Goal: Information Seeking & Learning: Learn about a topic

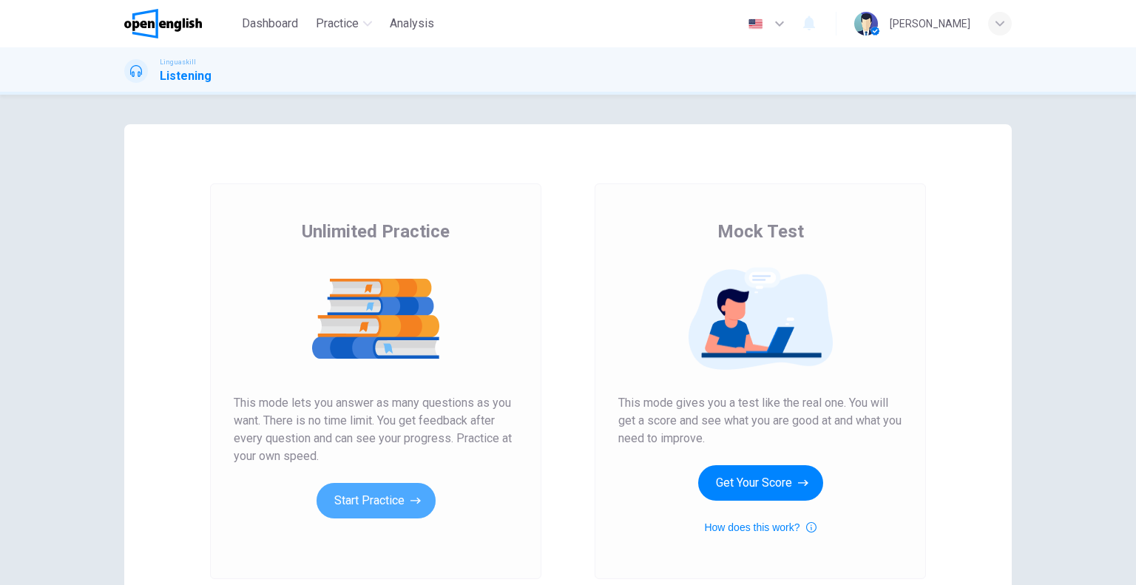
click at [411, 503] on icon "button" at bounding box center [416, 500] width 10 height 15
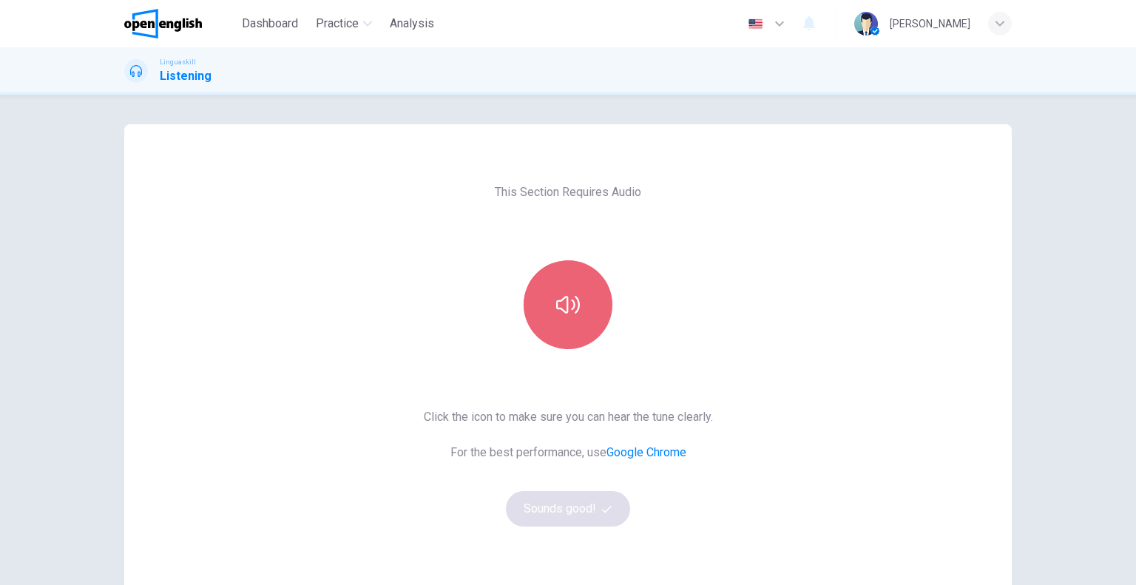
click at [585, 267] on button "button" at bounding box center [568, 304] width 89 height 89
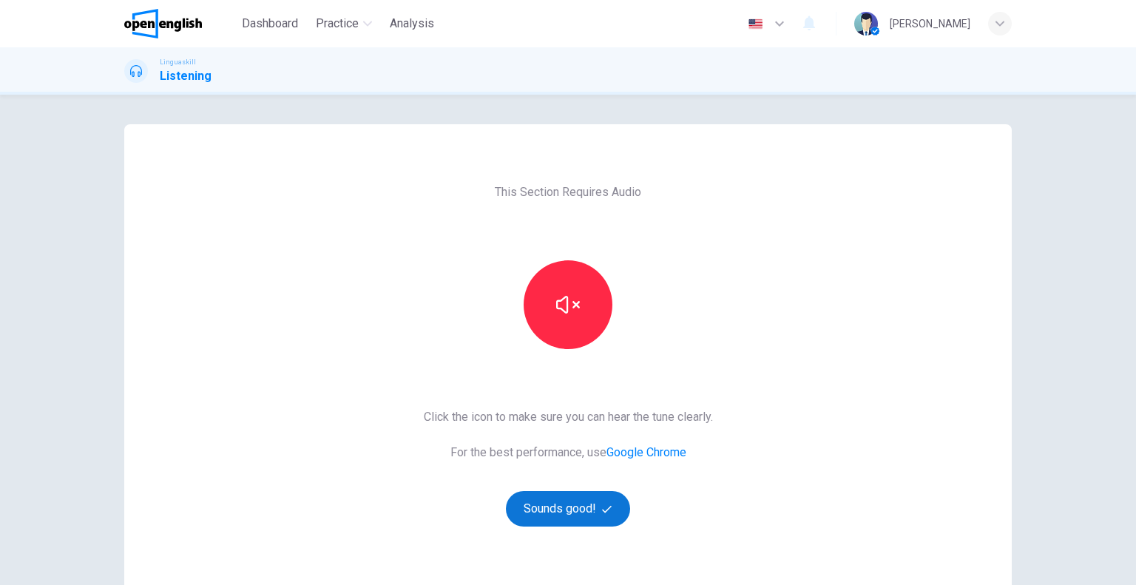
click at [584, 521] on button "Sounds good!" at bounding box center [568, 509] width 124 height 36
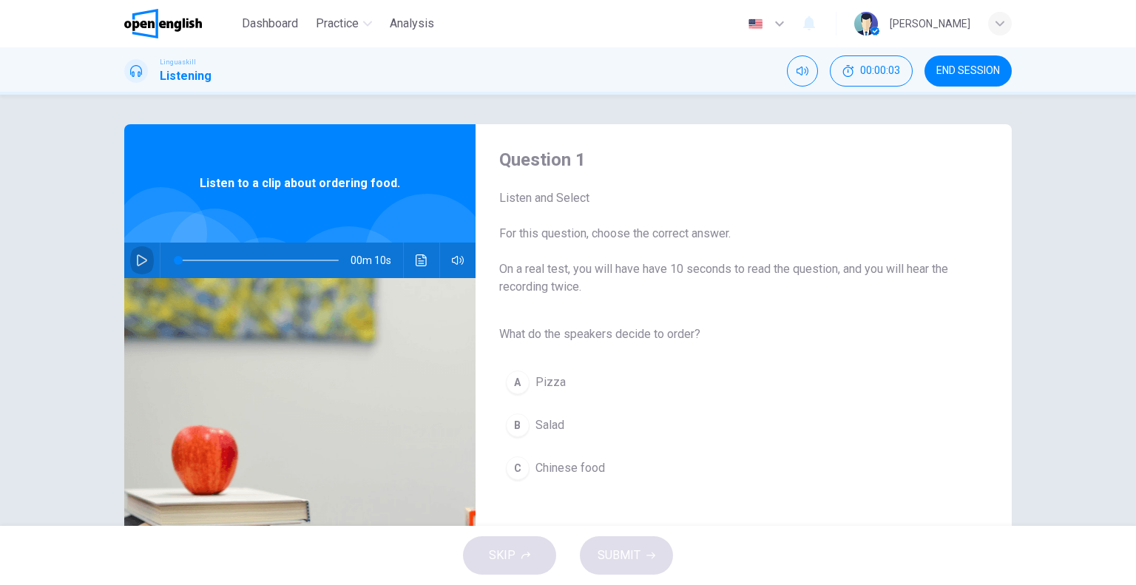
click at [137, 256] on icon "button" at bounding box center [142, 260] width 10 height 12
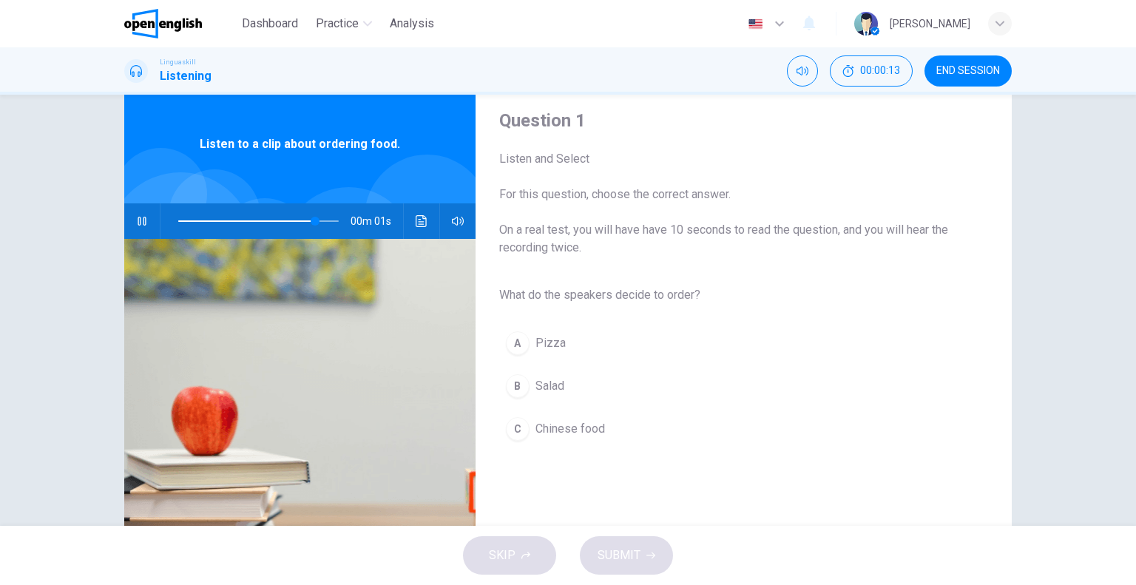
scroll to position [74, 0]
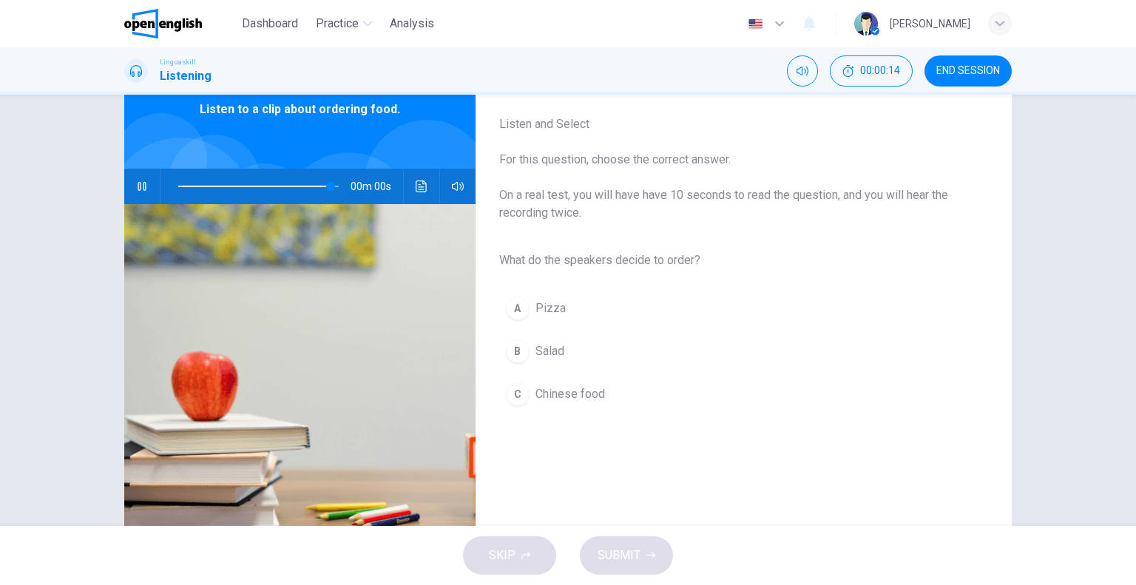
type input "*"
click at [551, 352] on span "Salad" at bounding box center [550, 351] width 29 height 18
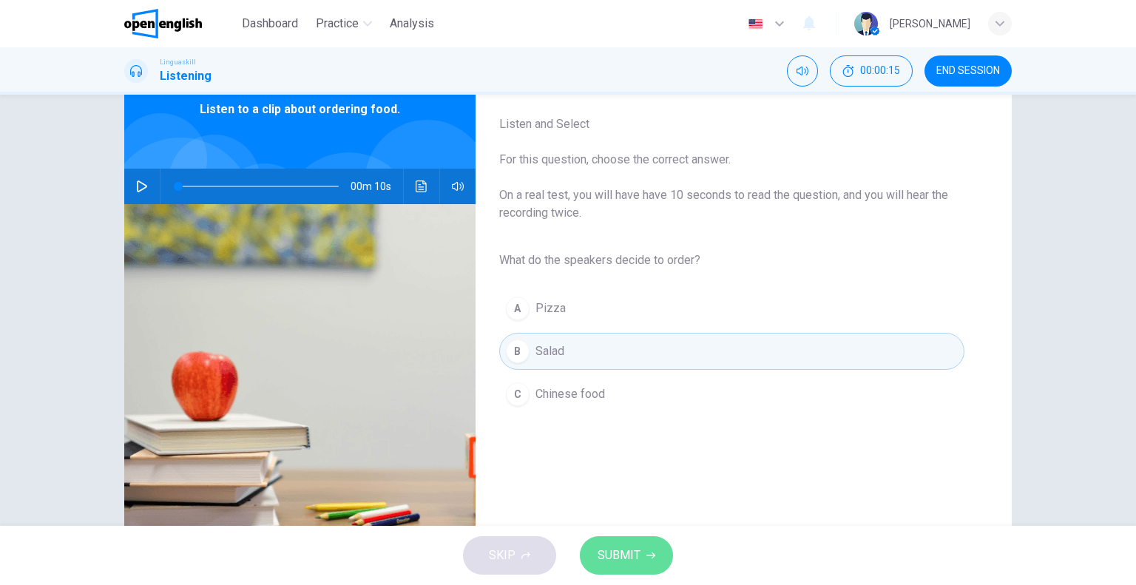
click at [633, 568] on button "SUBMIT" at bounding box center [626, 555] width 93 height 38
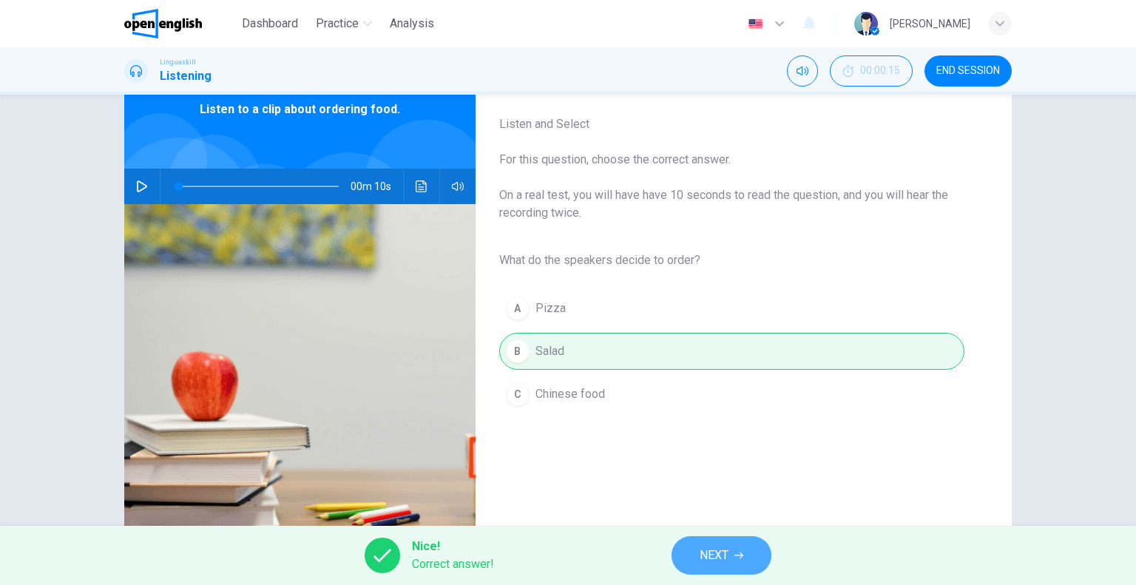
click at [720, 542] on button "NEXT" at bounding box center [722, 555] width 100 height 38
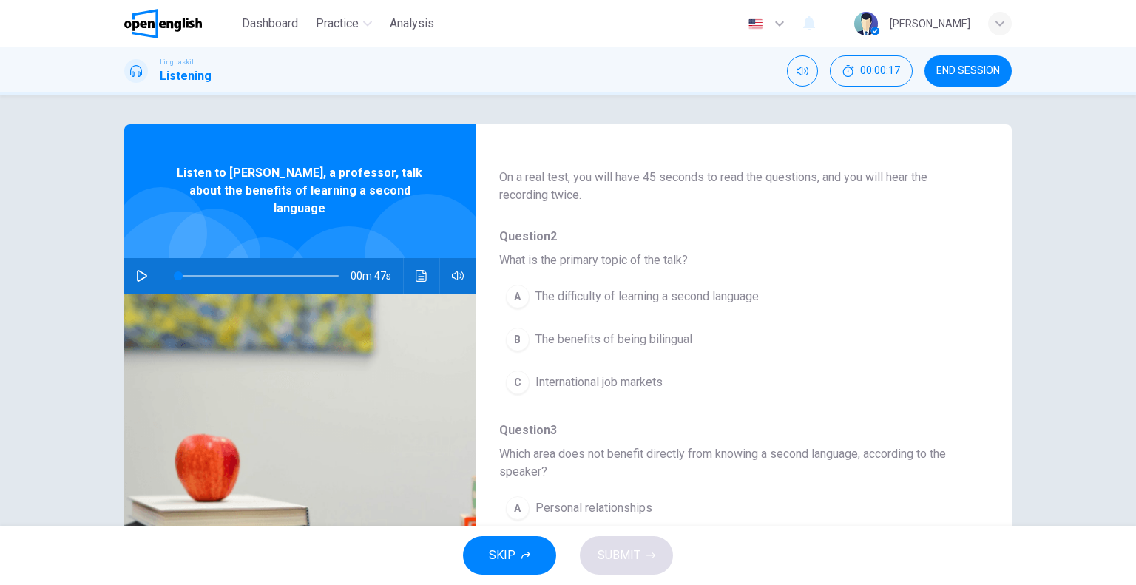
click at [136, 270] on icon "button" at bounding box center [142, 276] width 12 height 12
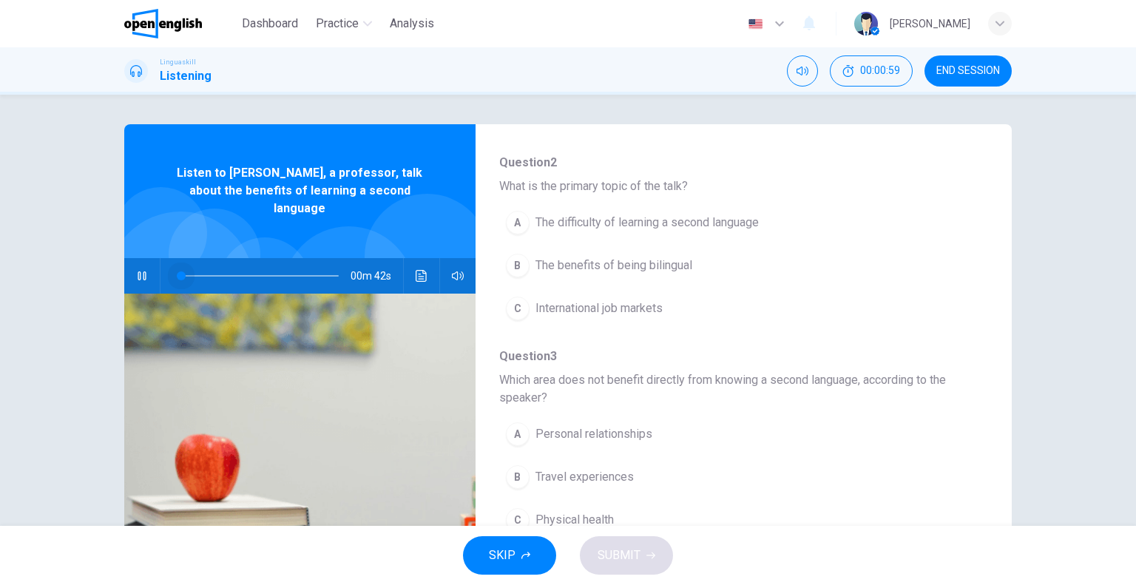
drag, startPoint x: 316, startPoint y: 254, endPoint x: 155, endPoint y: 257, distance: 160.5
click at [155, 258] on div "00m 42s" at bounding box center [299, 276] width 351 height 36
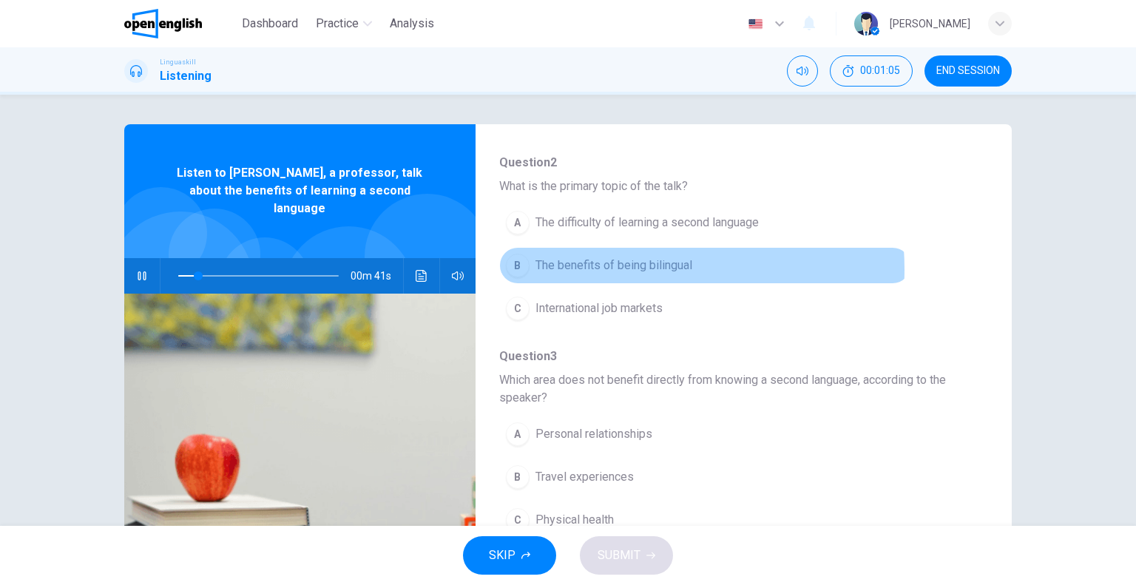
click at [611, 269] on span "The benefits of being bilingual" at bounding box center [614, 266] width 157 height 18
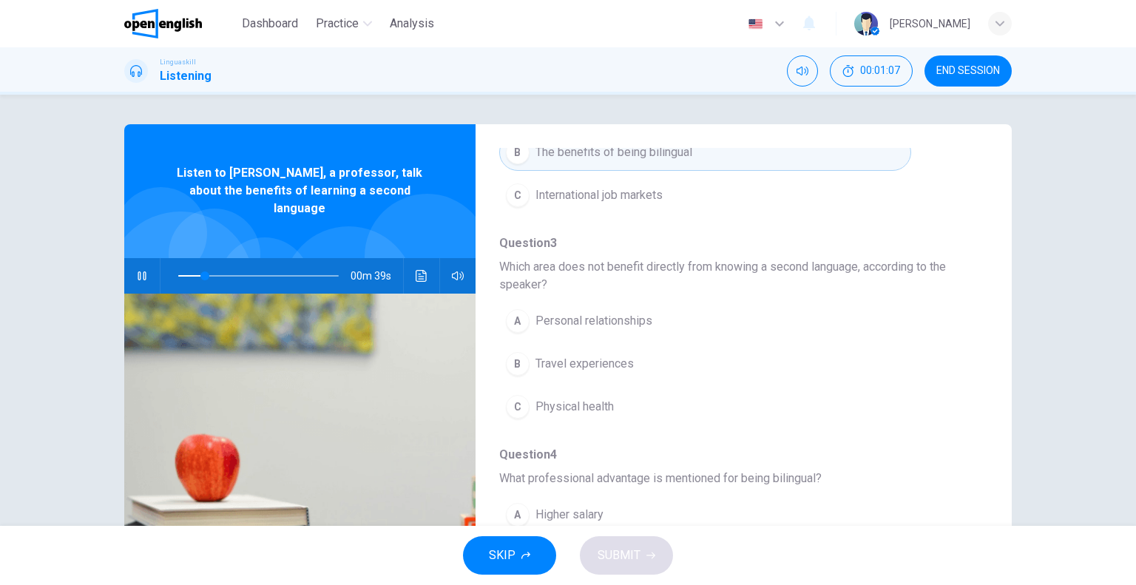
scroll to position [296, 0]
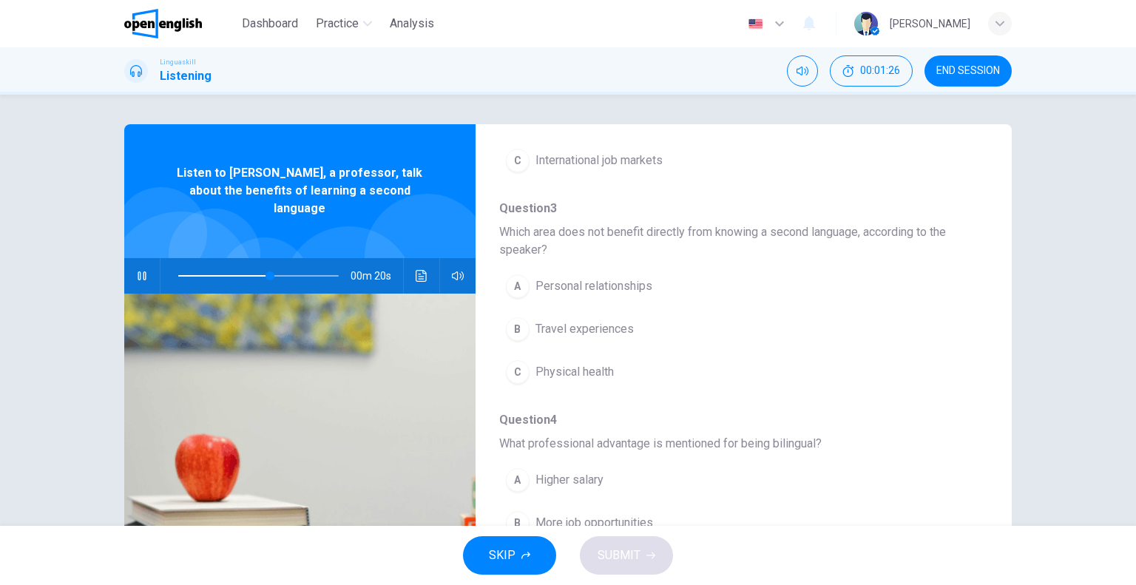
click at [589, 373] on span "Physical health" at bounding box center [575, 372] width 78 height 18
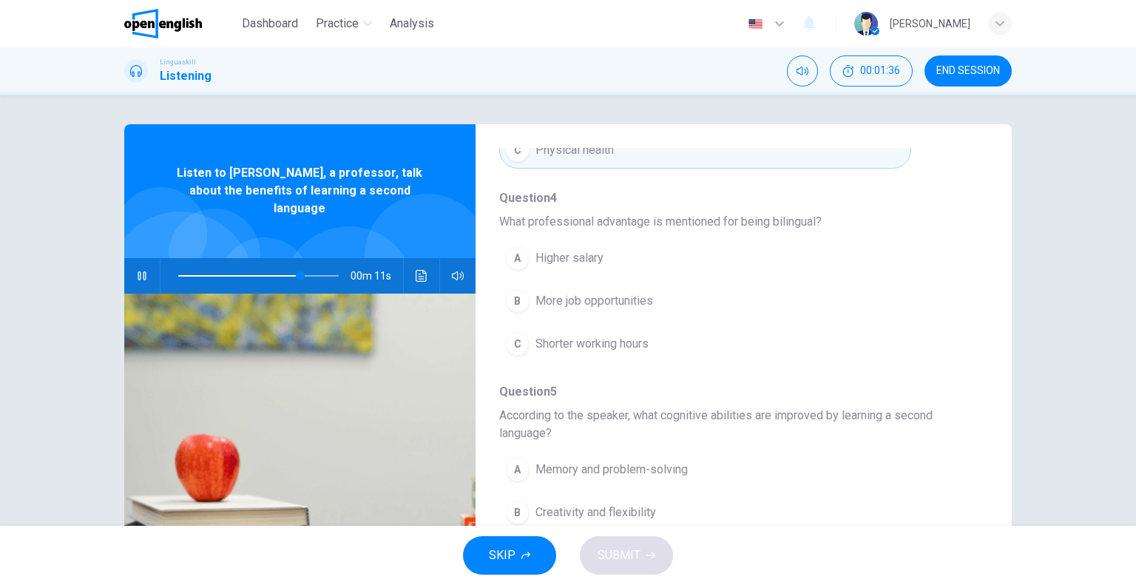
scroll to position [518, 0]
drag, startPoint x: 323, startPoint y: 257, endPoint x: 158, endPoint y: 252, distance: 165.0
click at [161, 258] on div at bounding box center [256, 276] width 190 height 36
click at [420, 270] on icon "Click to see the audio transcription" at bounding box center [421, 276] width 11 height 12
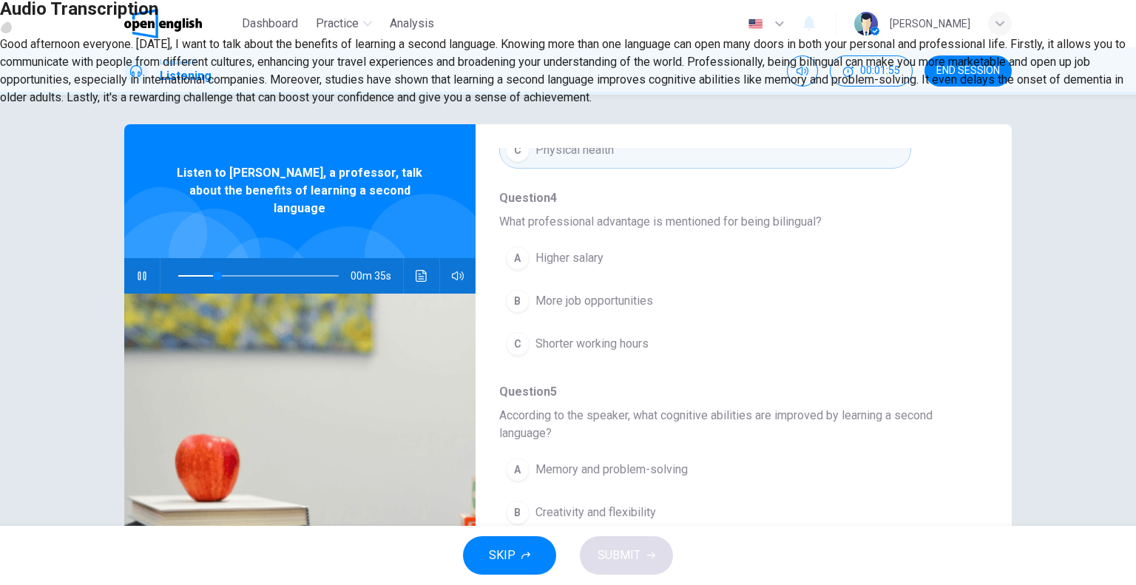
click at [12, 33] on button "button" at bounding box center [6, 27] width 12 height 12
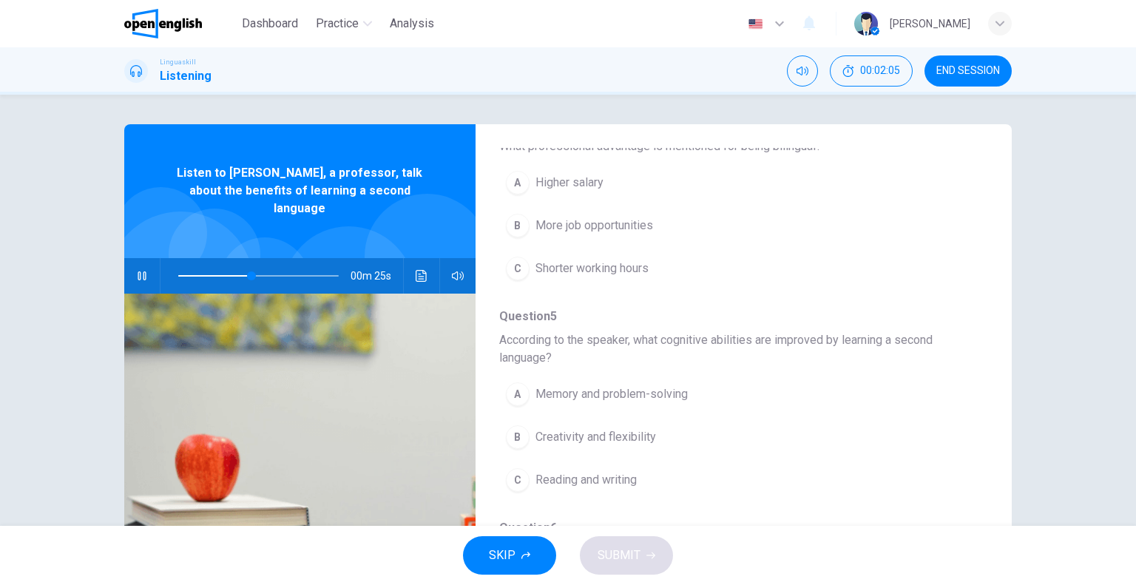
scroll to position [521, 0]
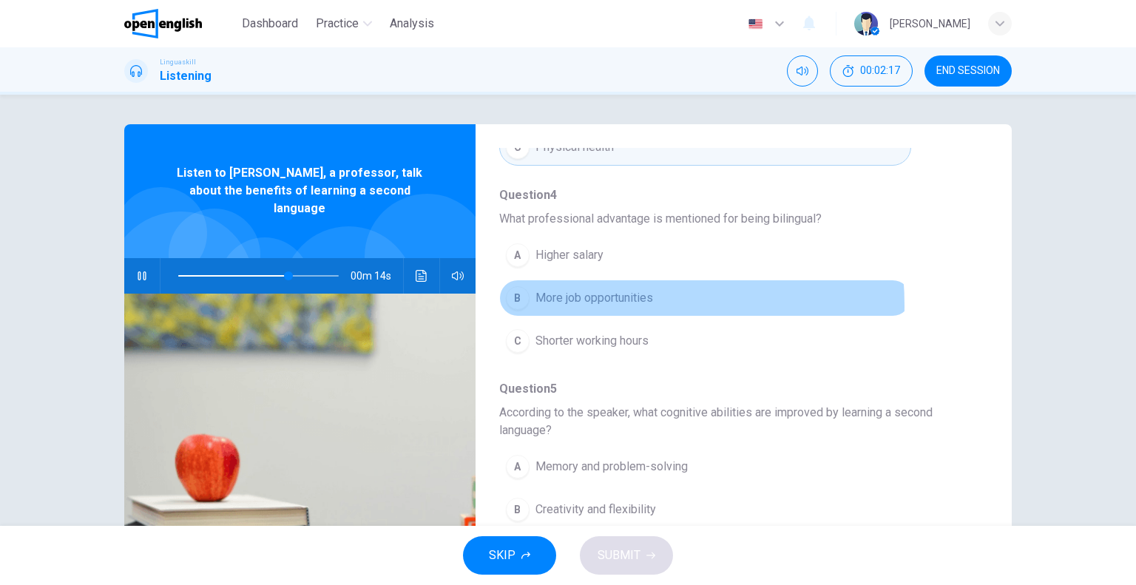
click at [589, 303] on span "More job opportunities" at bounding box center [595, 298] width 118 height 18
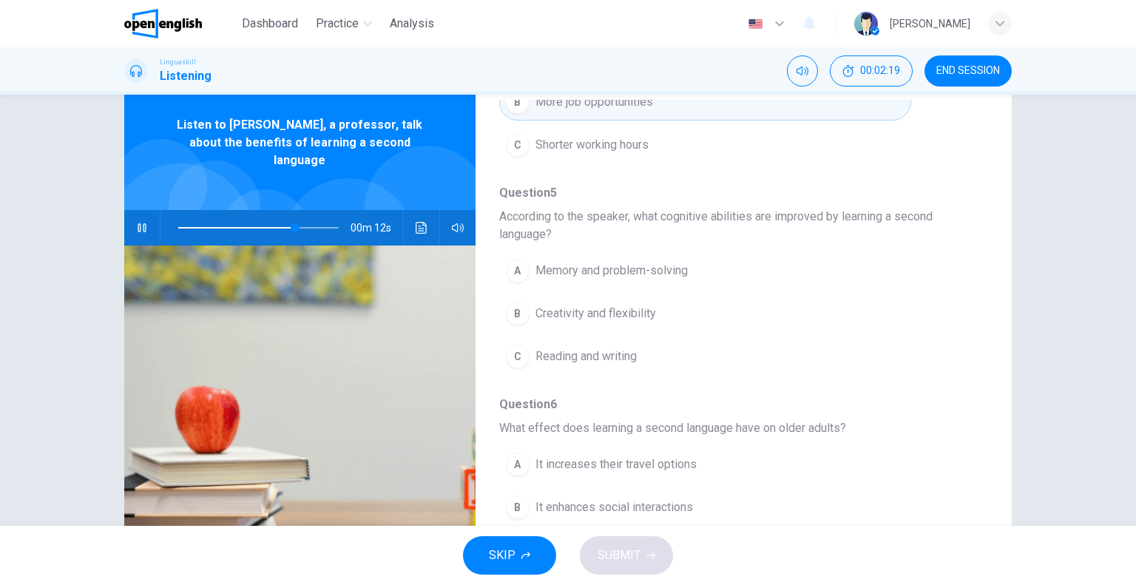
scroll to position [74, 0]
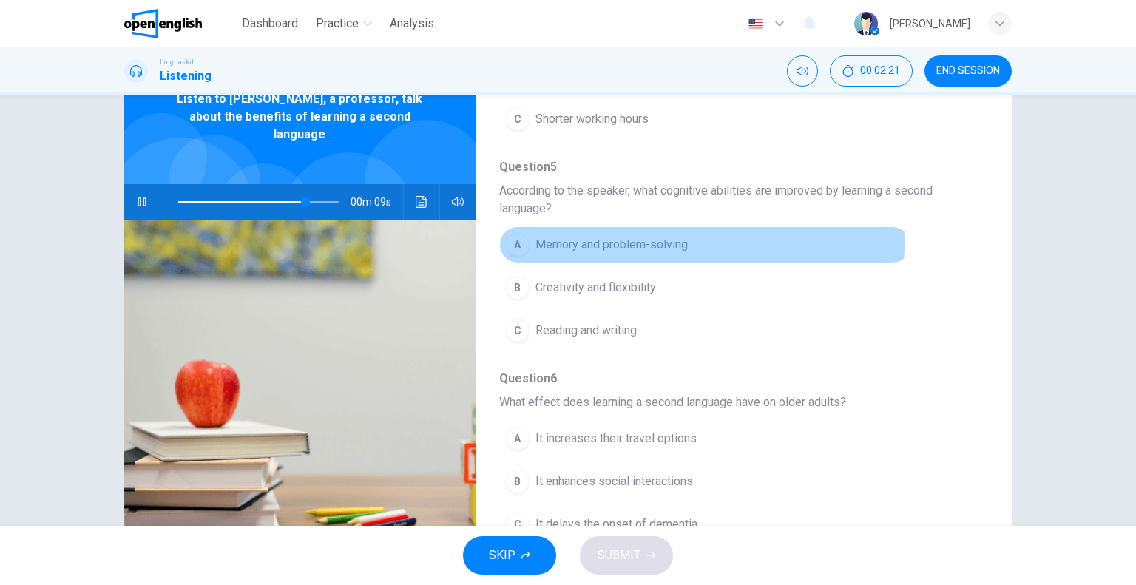
click at [561, 240] on span "Memory and problem-solving" at bounding box center [612, 245] width 152 height 18
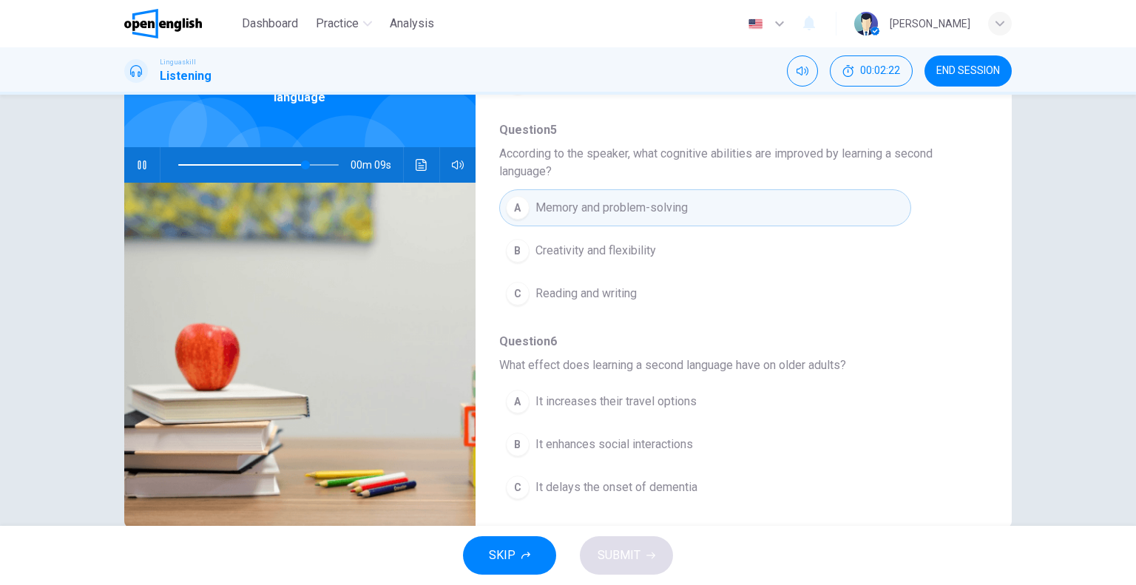
scroll to position [142, 0]
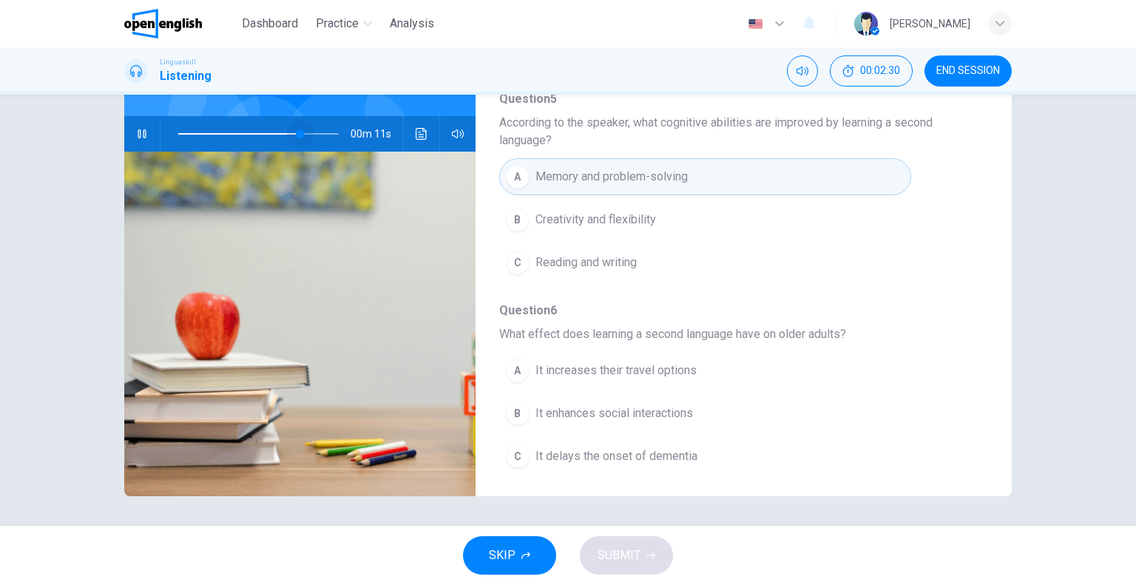
click at [297, 124] on span at bounding box center [258, 134] width 161 height 21
click at [270, 124] on span at bounding box center [258, 134] width 161 height 21
click at [583, 422] on button "B It enhances social interactions" at bounding box center [705, 413] width 412 height 37
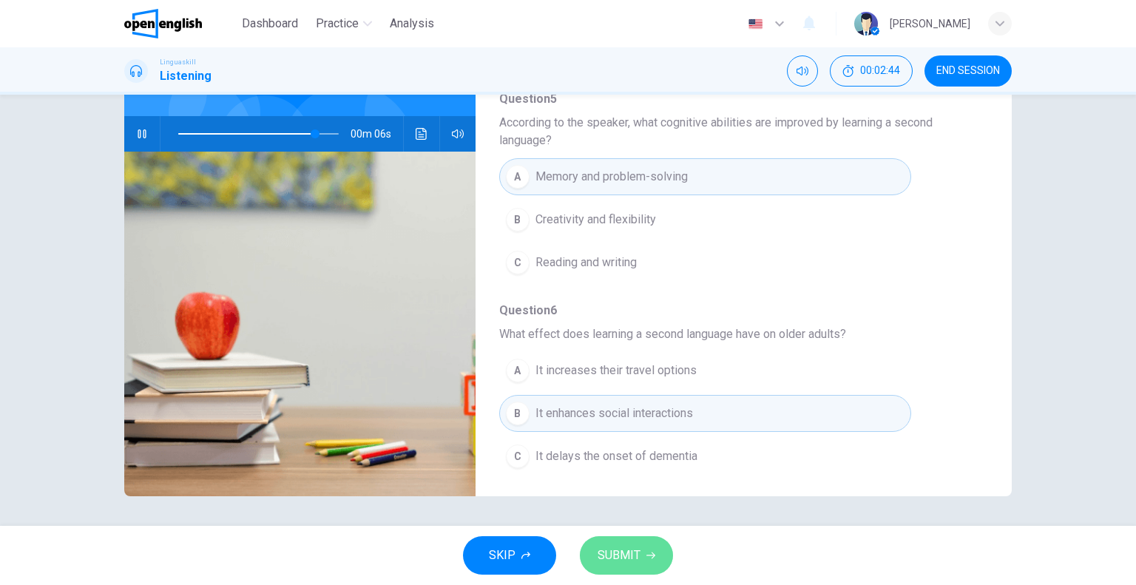
click at [631, 547] on span "SUBMIT" at bounding box center [619, 555] width 43 height 21
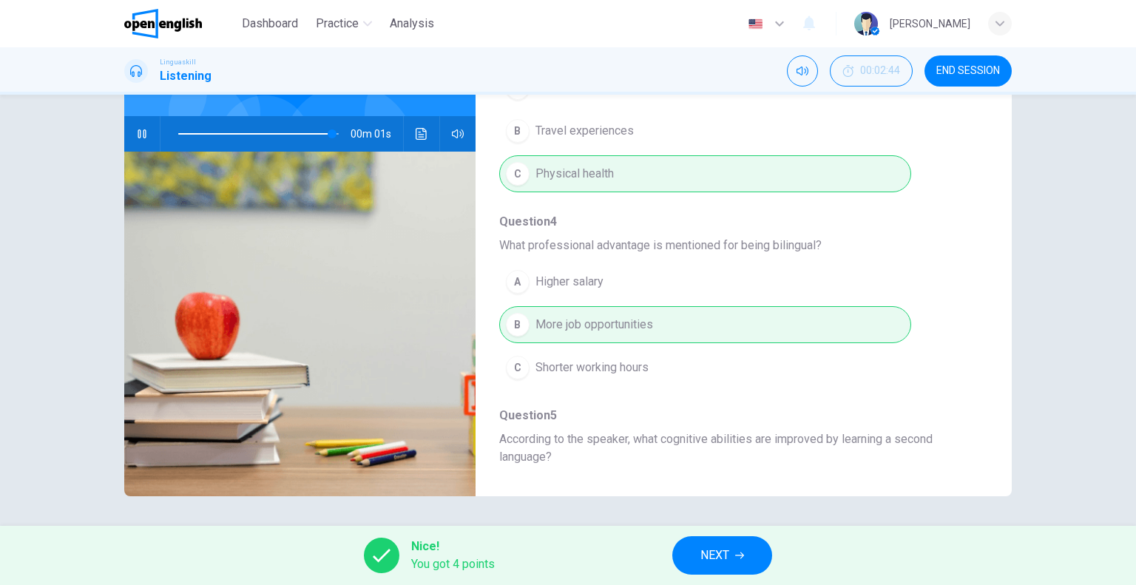
scroll to position [595, 0]
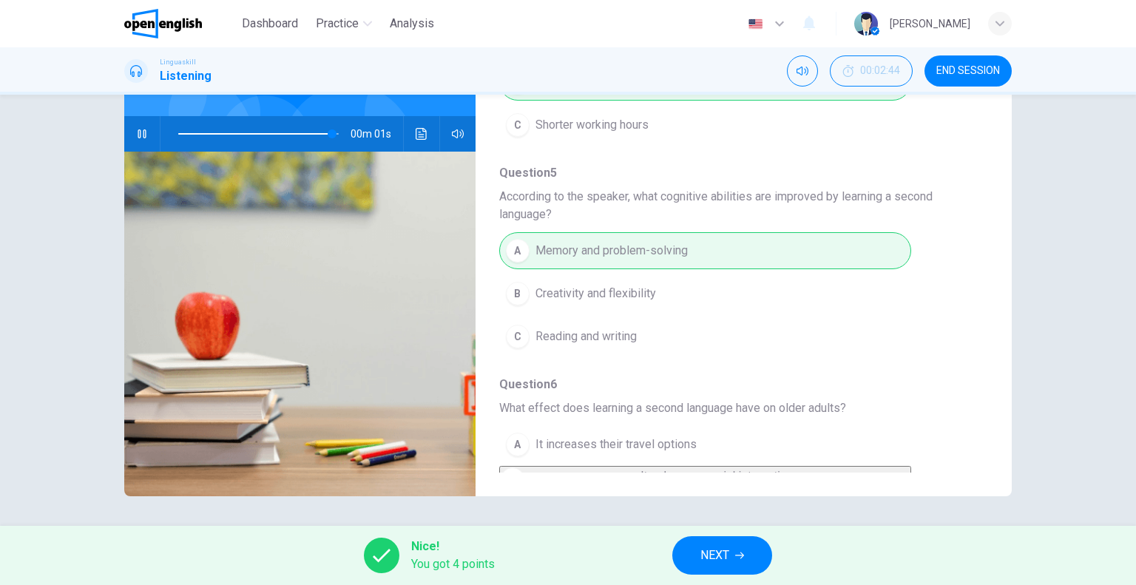
type input "**"
click at [702, 553] on span "NEXT" at bounding box center [714, 555] width 29 height 21
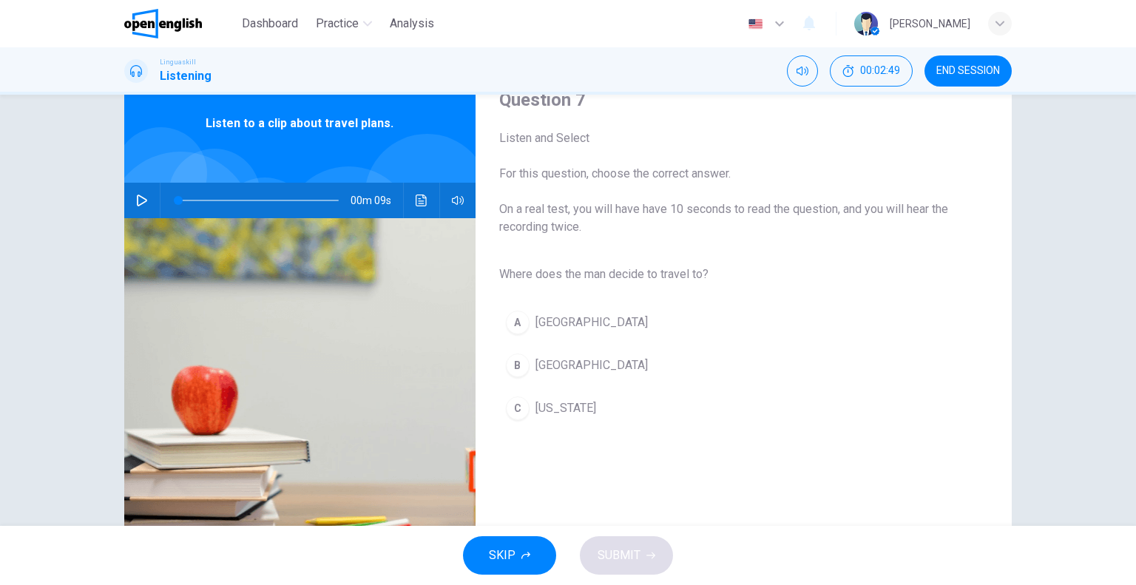
scroll to position [0, 0]
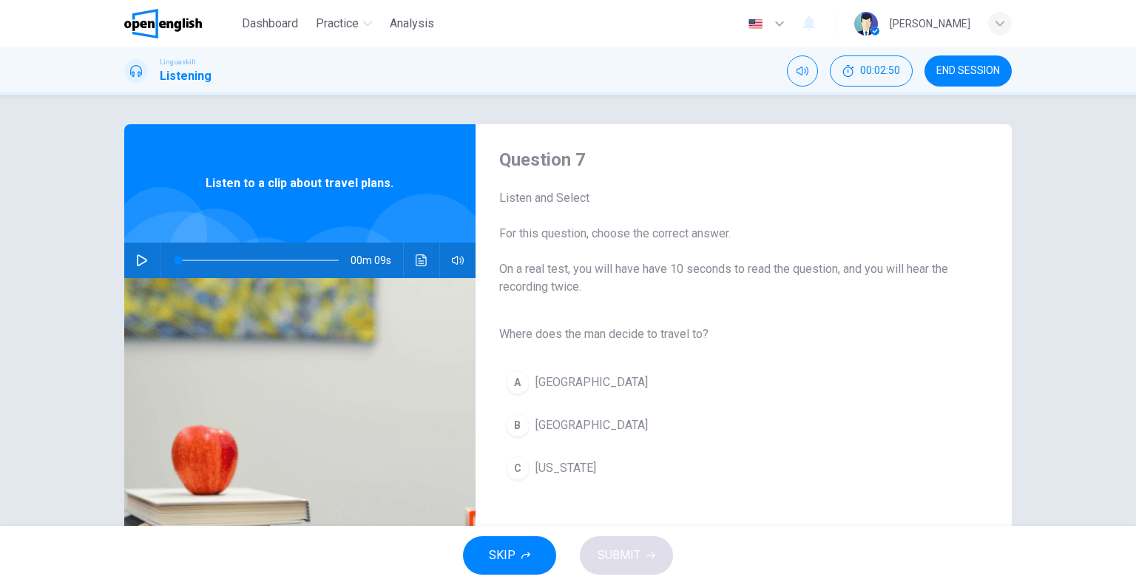
click at [137, 260] on icon "button" at bounding box center [142, 260] width 10 height 12
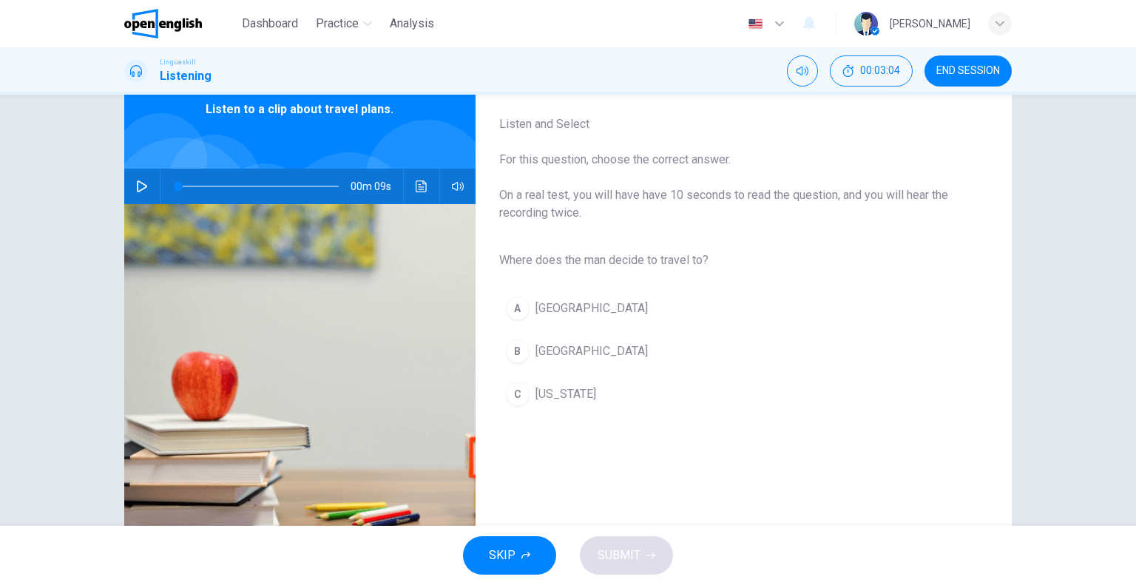
click at [139, 184] on icon "button" at bounding box center [142, 186] width 10 height 12
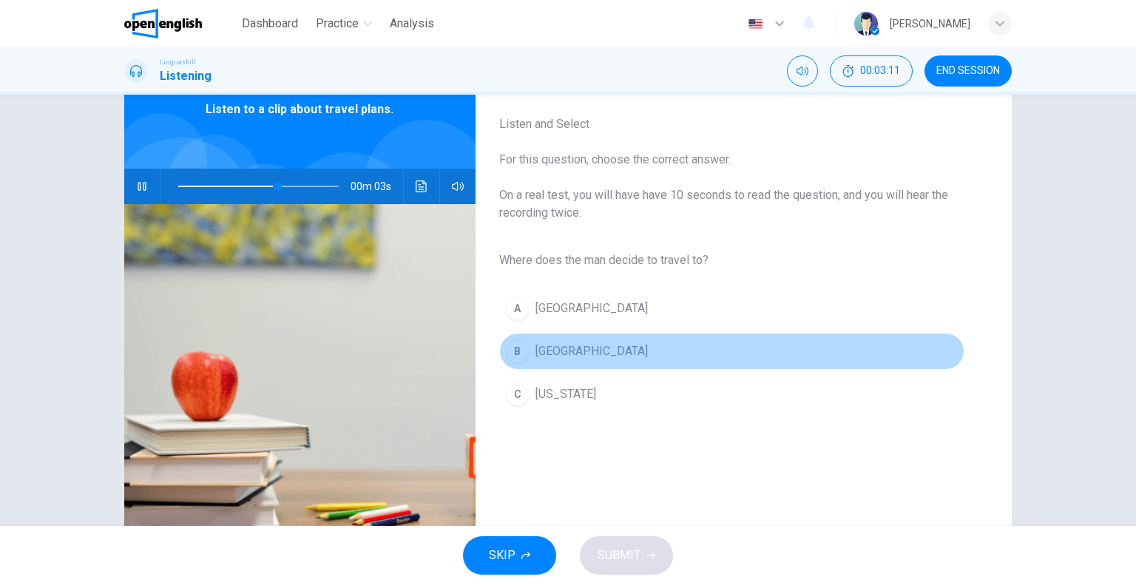
click at [544, 348] on span "[GEOGRAPHIC_DATA]" at bounding box center [592, 351] width 112 height 18
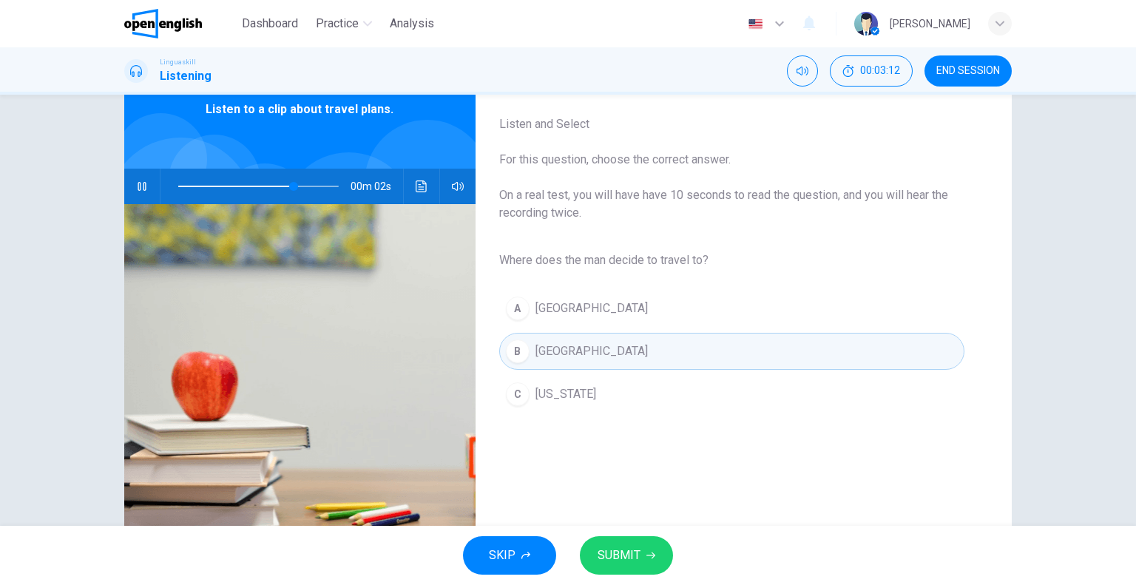
click at [629, 552] on span "SUBMIT" at bounding box center [619, 555] width 43 height 21
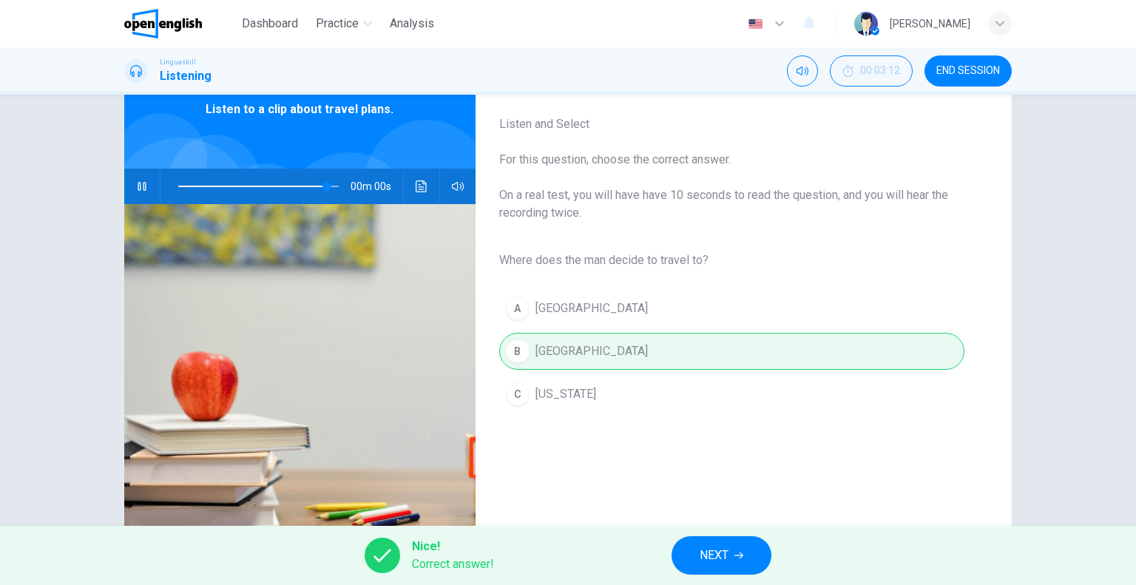
type input "*"
click at [692, 538] on button "NEXT" at bounding box center [722, 555] width 100 height 38
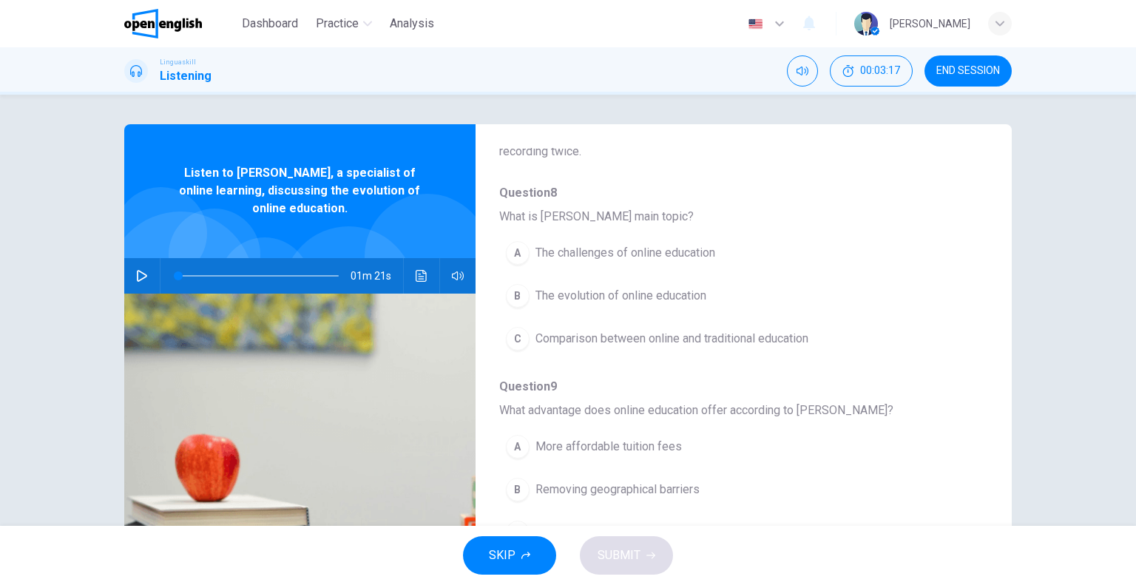
scroll to position [115, 0]
click at [496, 570] on button "SKIP" at bounding box center [509, 555] width 93 height 38
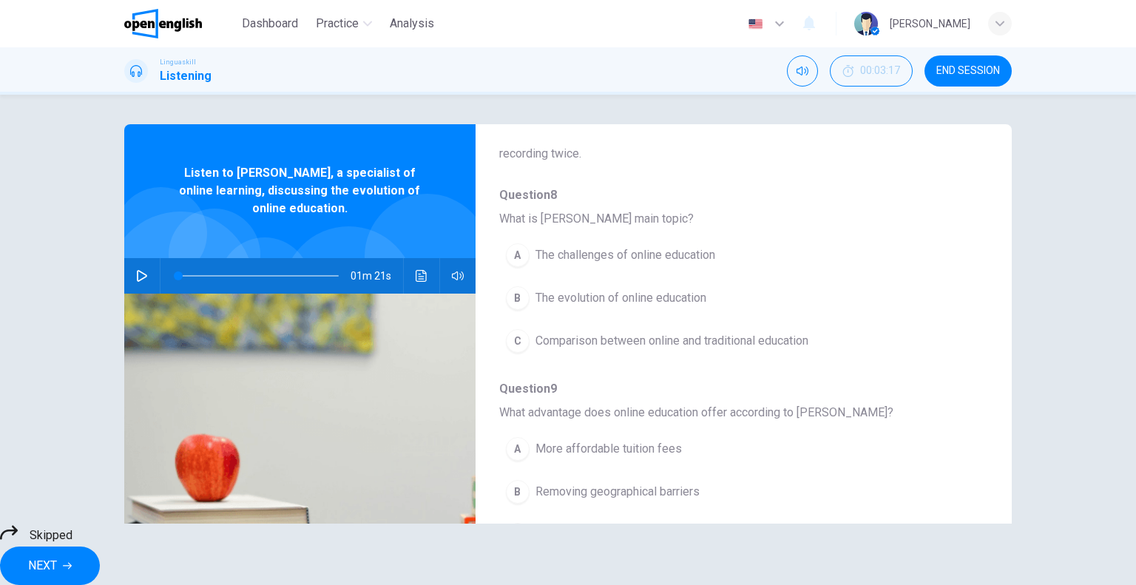
click at [100, 547] on button "NEXT" at bounding box center [50, 566] width 100 height 38
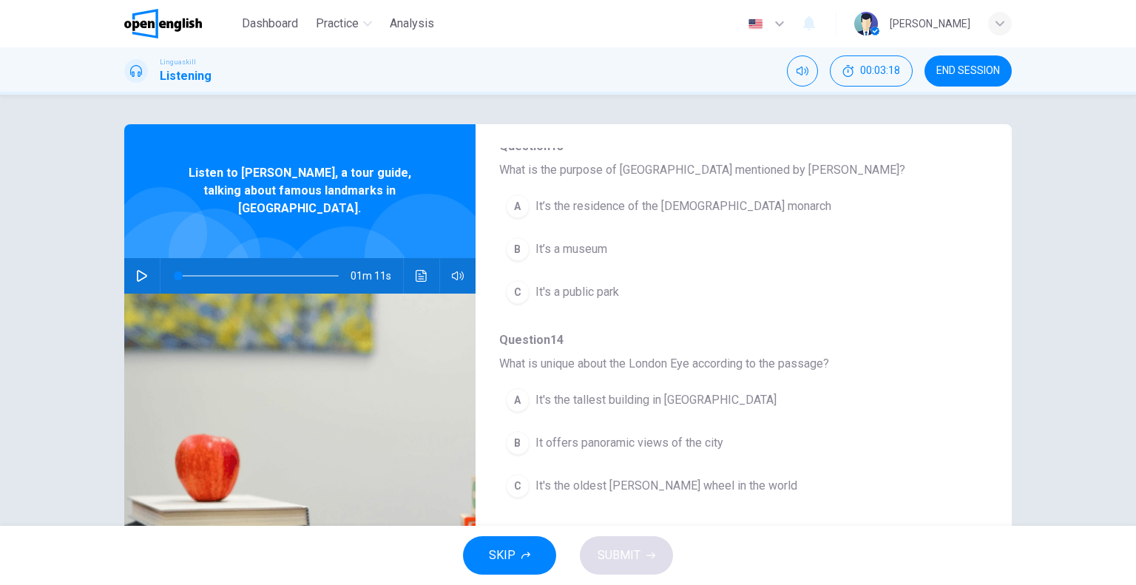
scroll to position [148, 0]
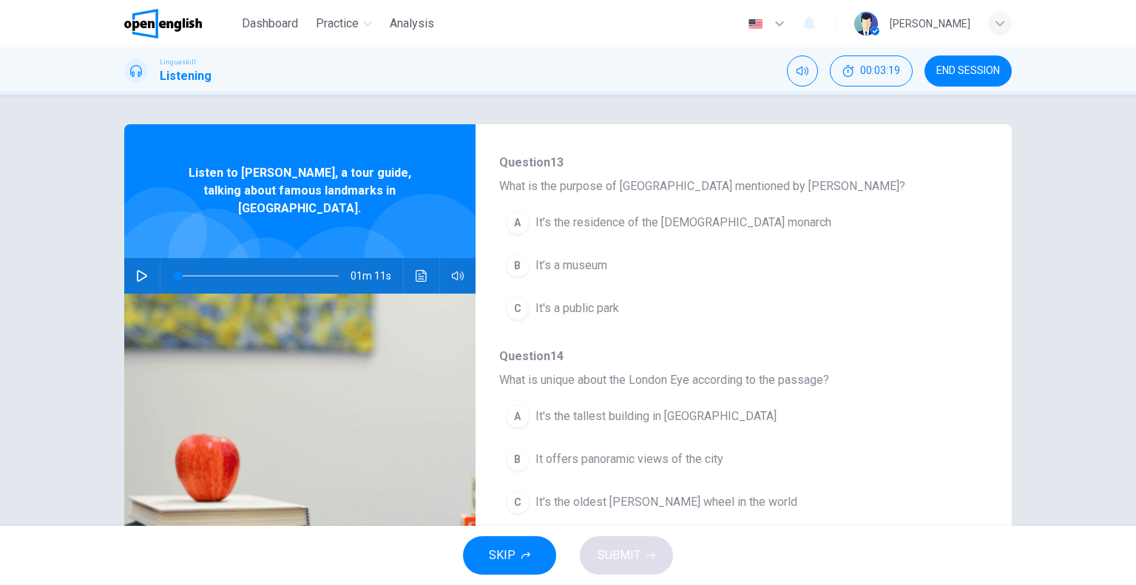
drag, startPoint x: 169, startPoint y: 17, endPoint x: 681, endPoint y: 91, distance: 517.2
click at [169, 17] on img at bounding box center [163, 24] width 78 height 30
click at [423, 24] on span "Analysis" at bounding box center [412, 24] width 44 height 18
